Goal: Navigation & Orientation: Find specific page/section

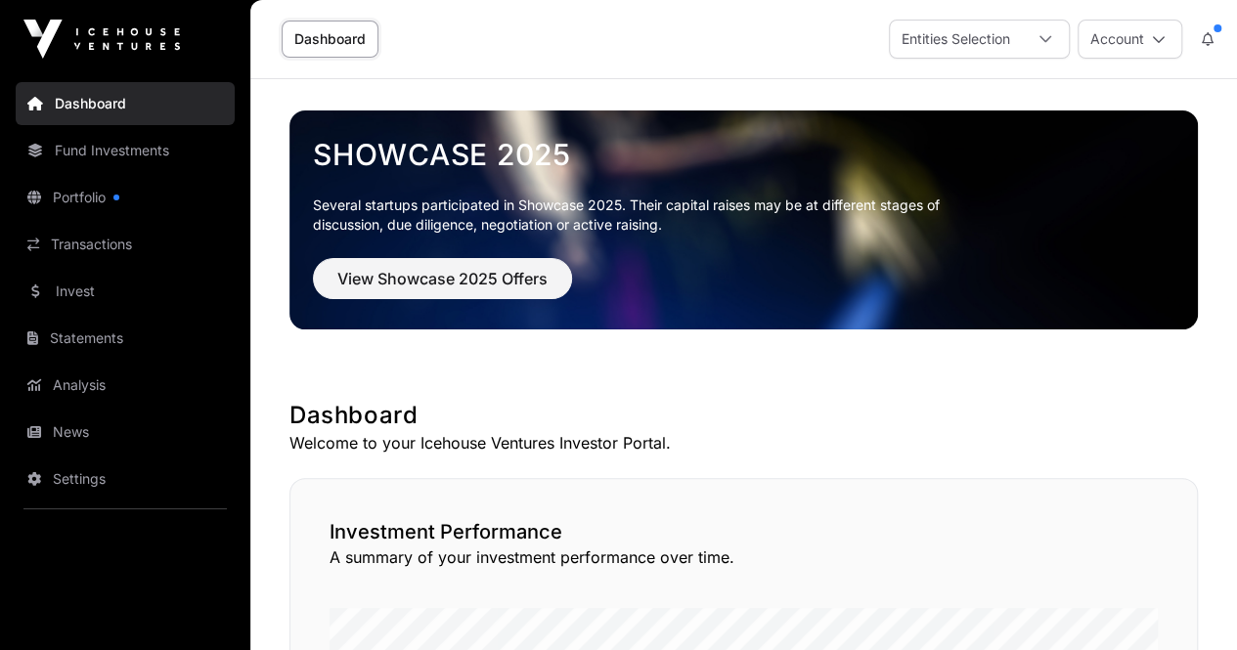
click at [121, 417] on link "News" at bounding box center [125, 432] width 219 height 43
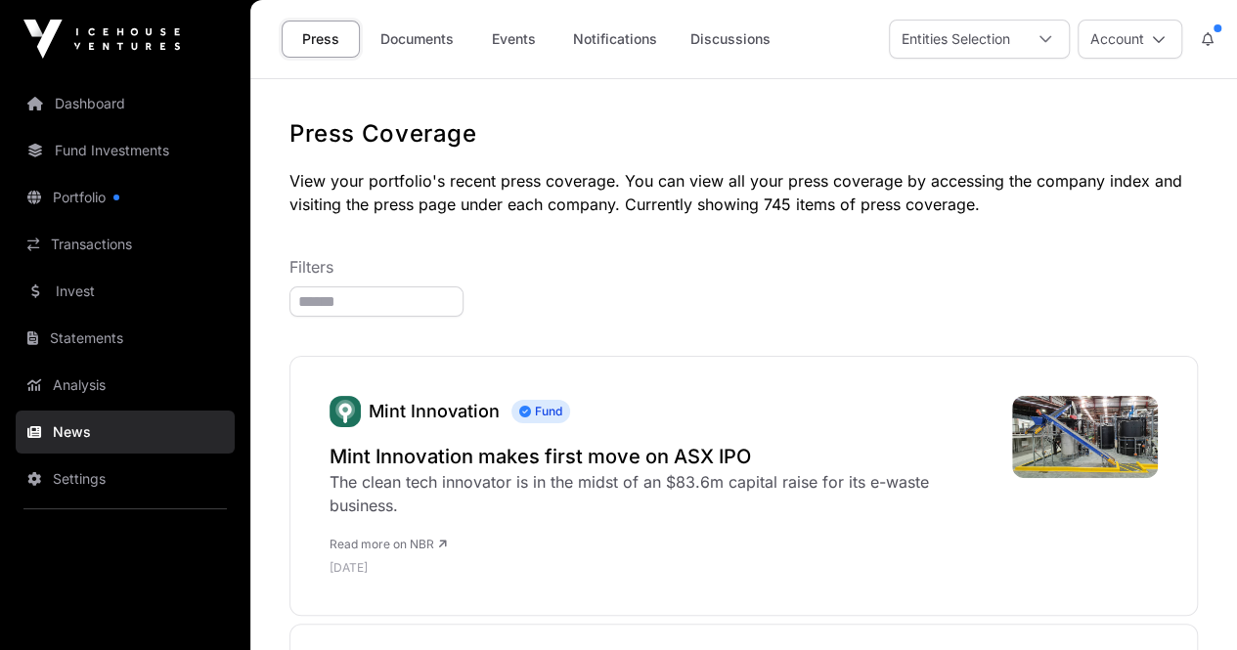
click at [444, 32] on link "Documents" at bounding box center [417, 39] width 99 height 37
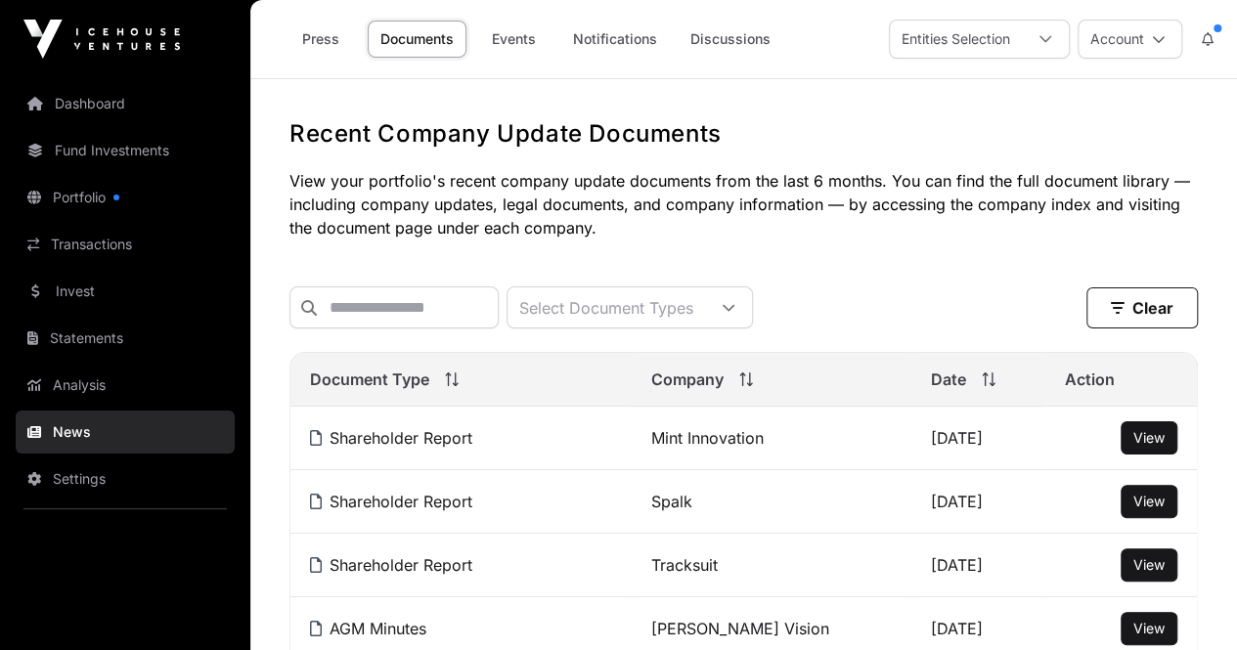
click at [117, 181] on link "Portfolio" at bounding box center [125, 197] width 219 height 43
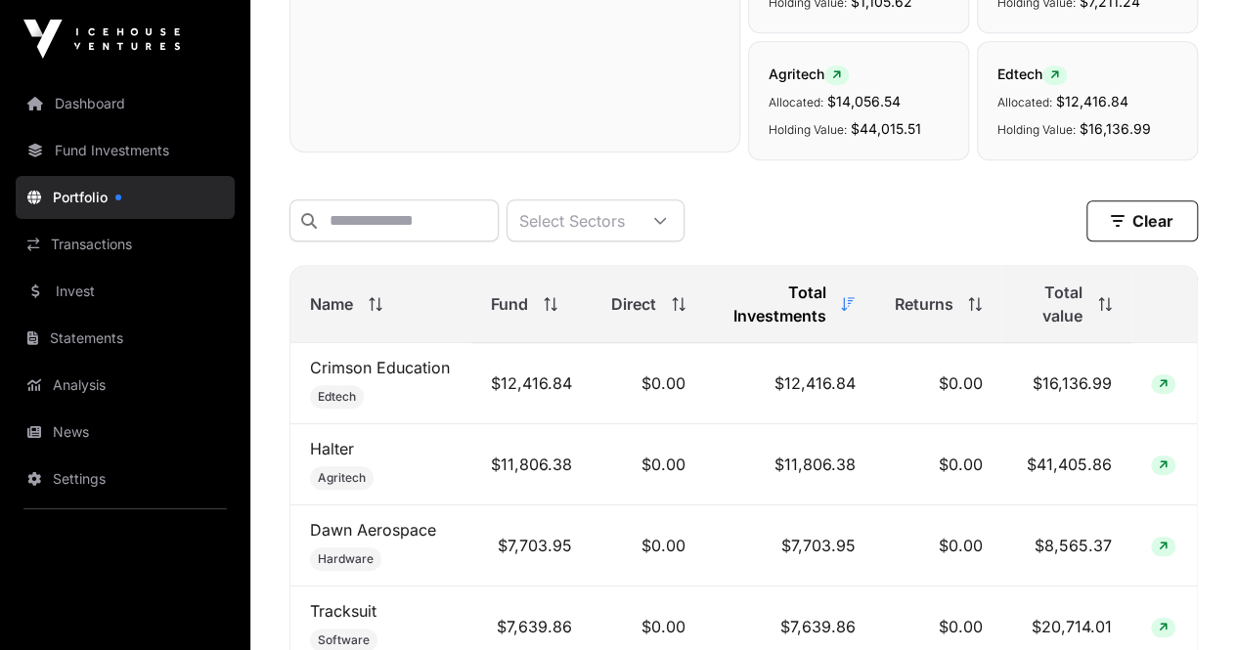
scroll to position [489, 0]
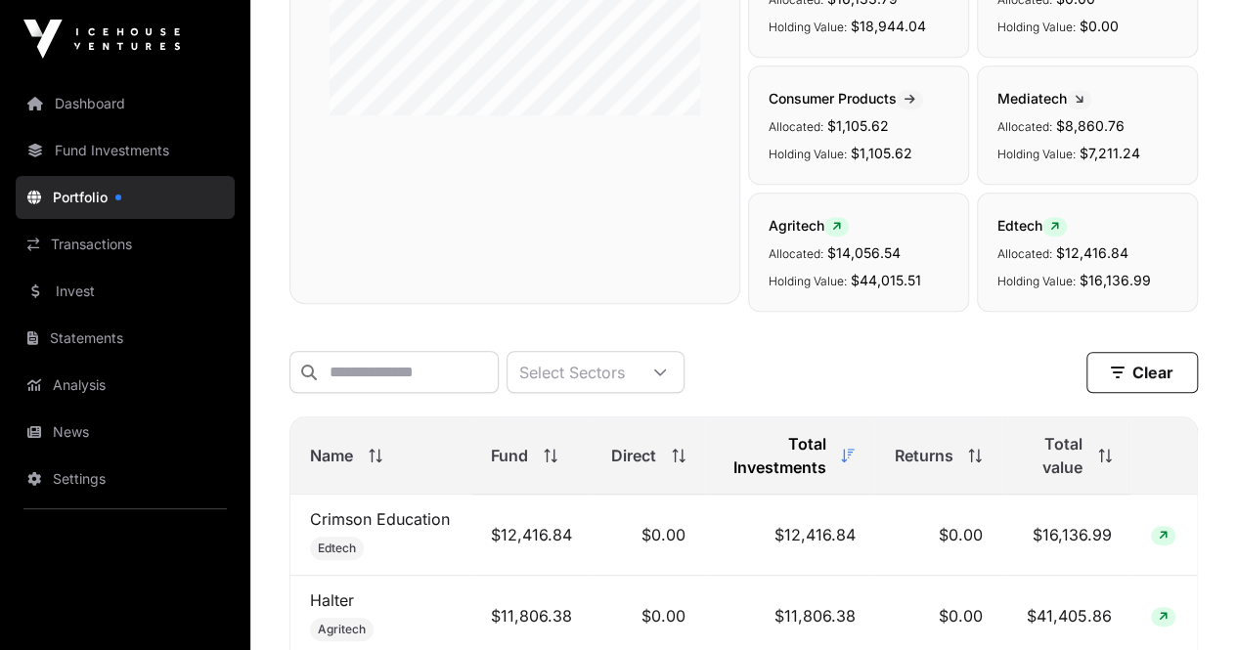
click at [1048, 460] on span "Total value" at bounding box center [1052, 455] width 62 height 47
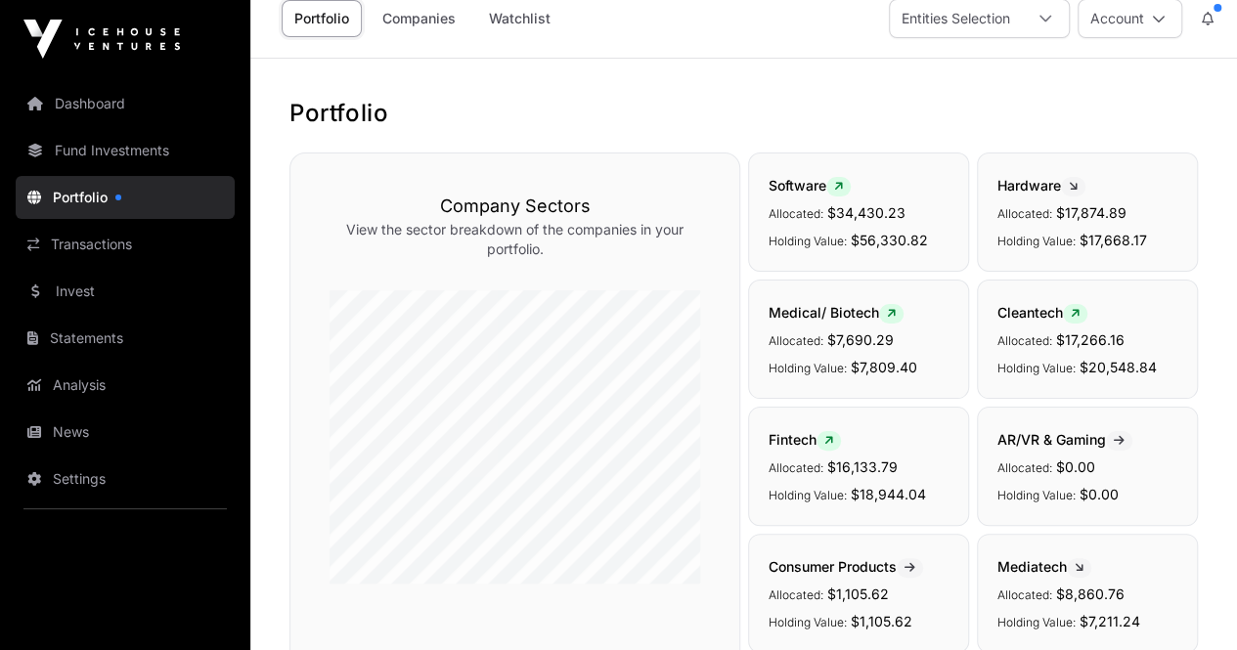
scroll to position [0, 0]
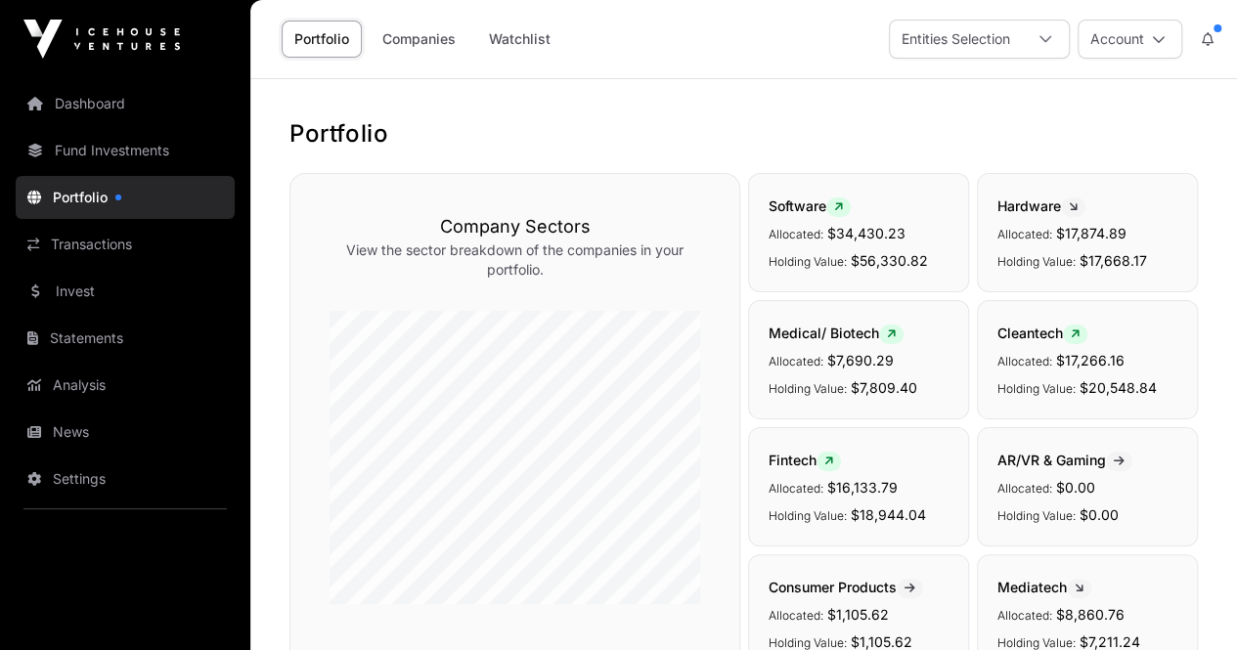
click at [395, 44] on link "Companies" at bounding box center [419, 39] width 99 height 37
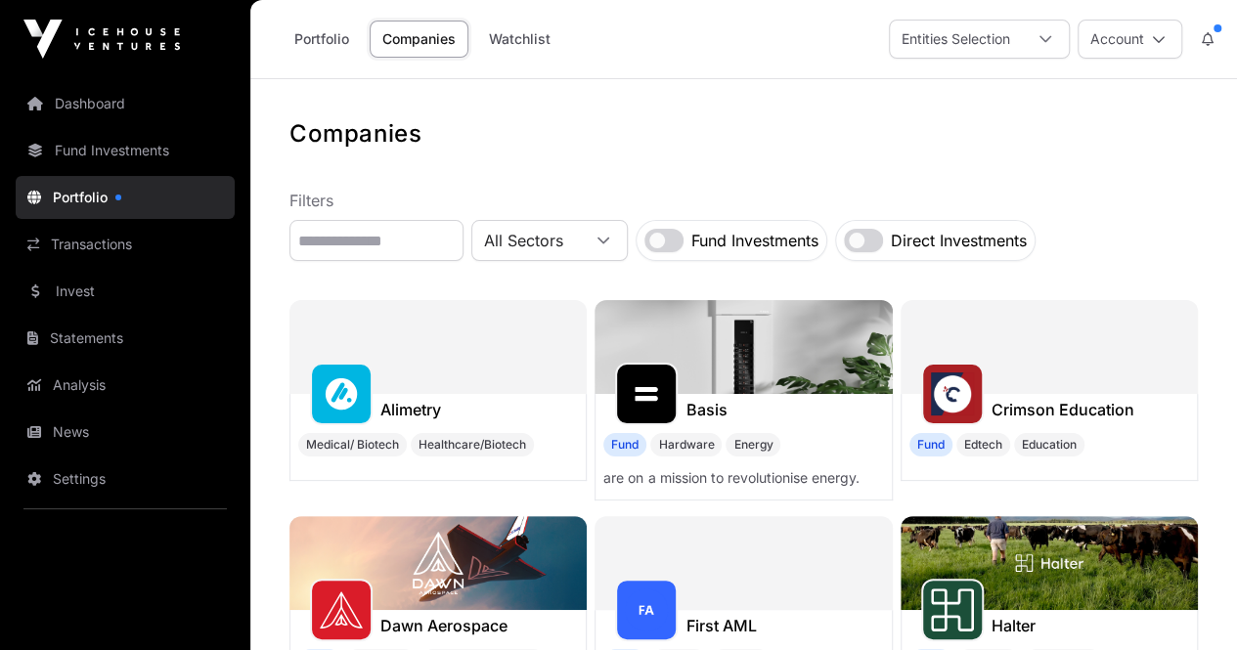
click at [86, 237] on link "Transactions" at bounding box center [125, 244] width 219 height 43
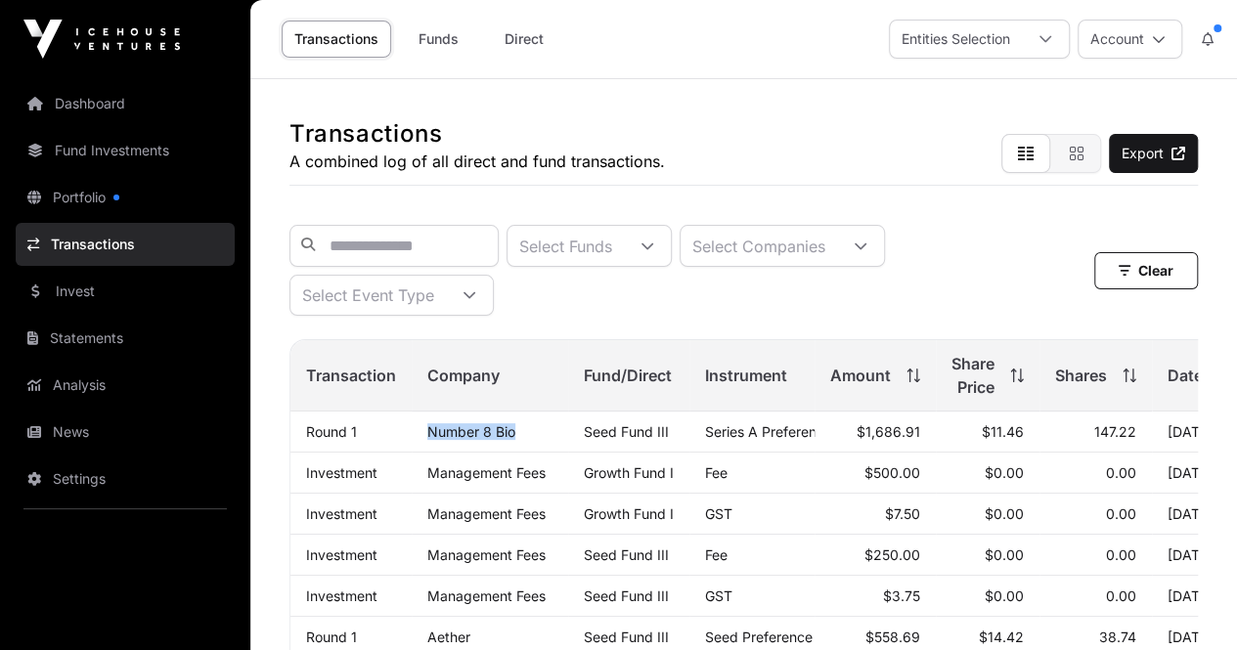
drag, startPoint x: 394, startPoint y: 456, endPoint x: 520, endPoint y: 458, distance: 126.1
click at [520, 453] on tr "Round 1 Number 8 Bio Seed Fund III Series A Preference Shares $1,686.91 $11.46 …" at bounding box center [768, 432] width 957 height 41
